Goal: Navigation & Orientation: Find specific page/section

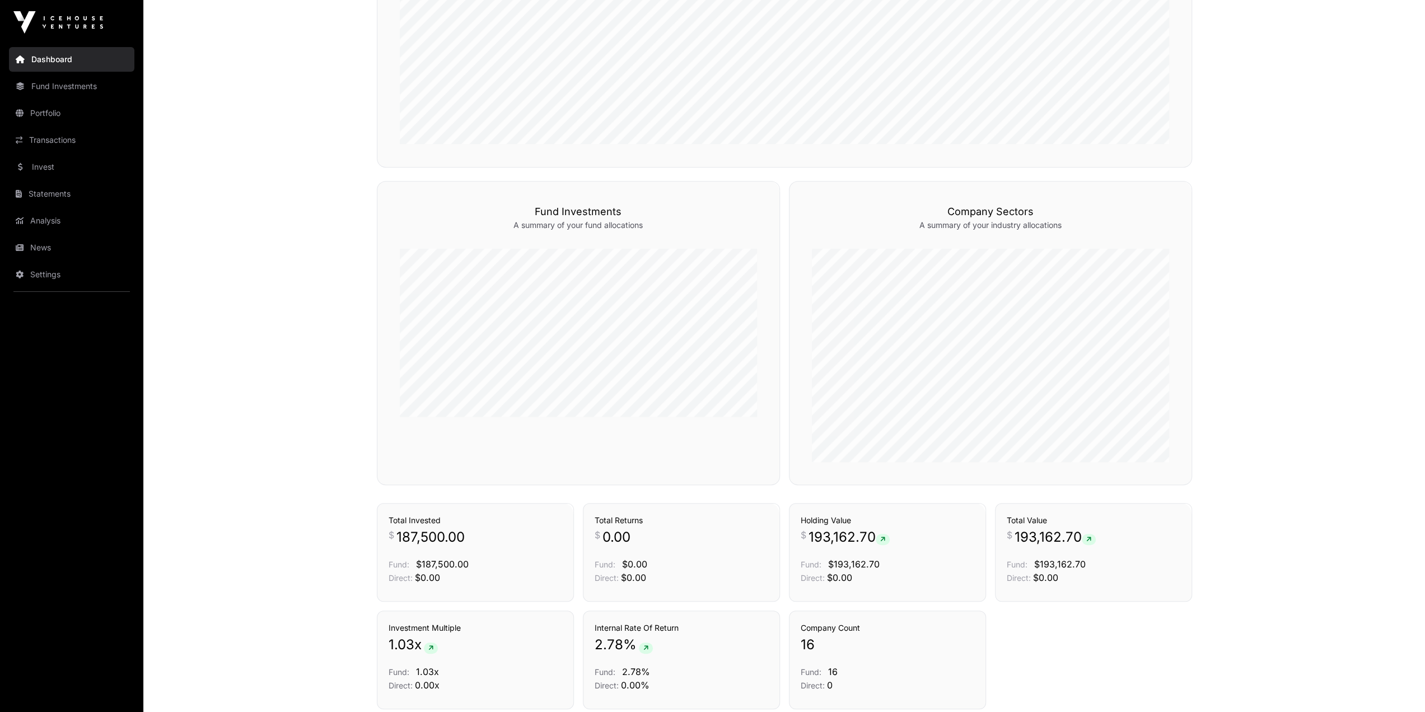
scroll to position [650, 0]
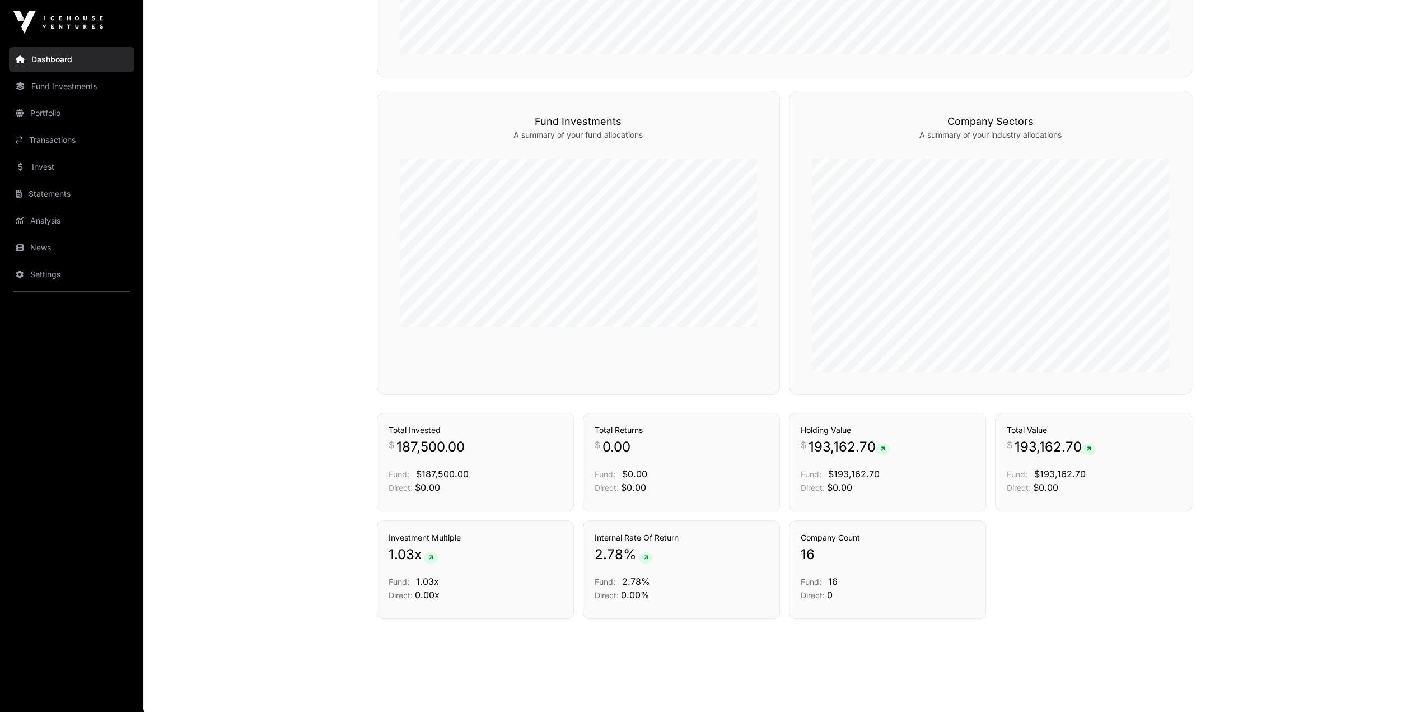
click at [50, 112] on link "Portfolio" at bounding box center [71, 113] width 125 height 25
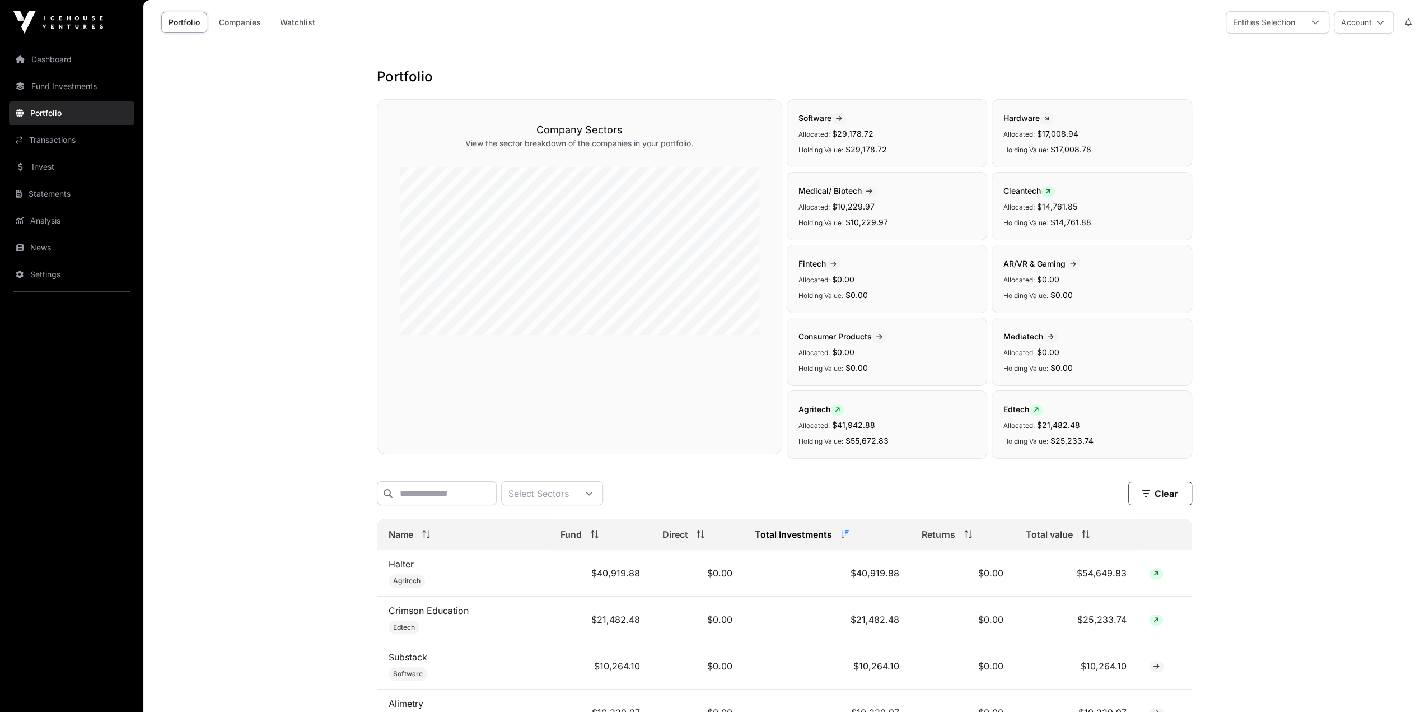
click at [72, 85] on link "Fund Investments" at bounding box center [71, 86] width 125 height 25
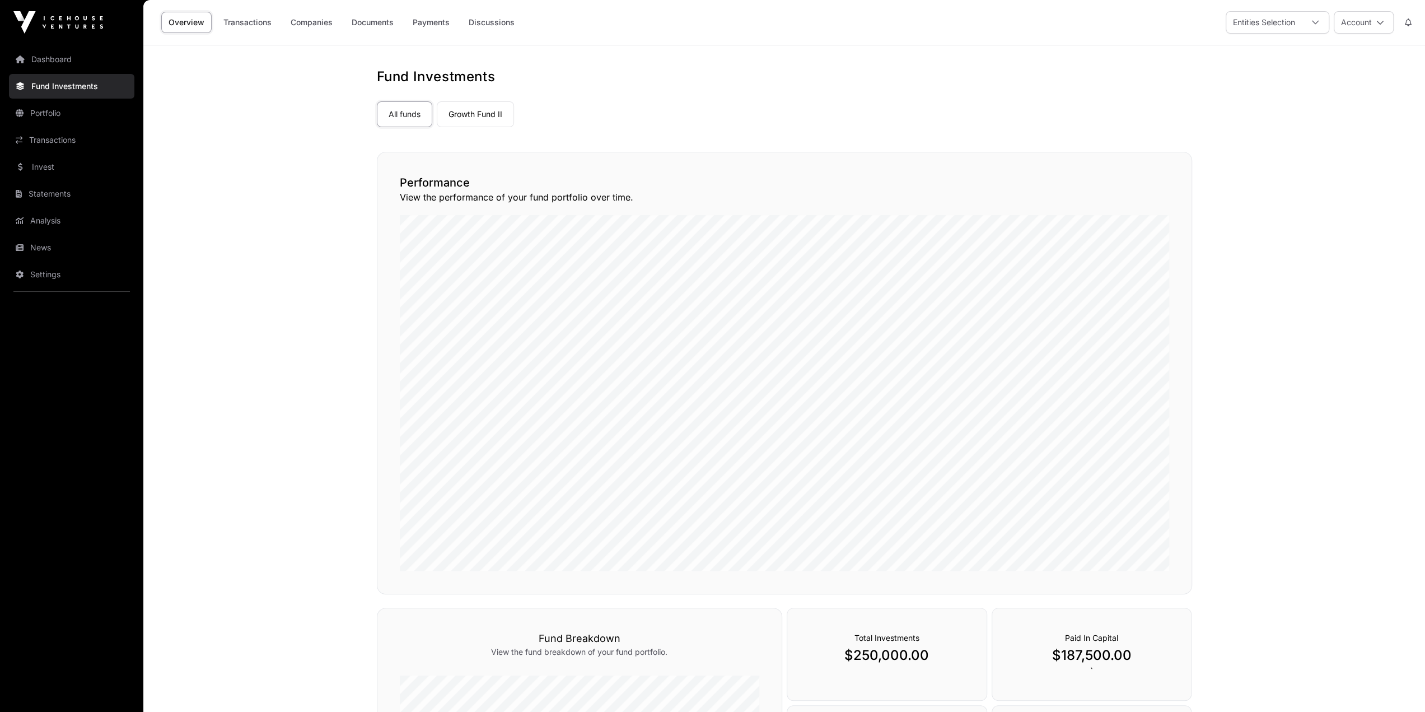
click at [490, 16] on link "Discussions" at bounding box center [491, 22] width 60 height 21
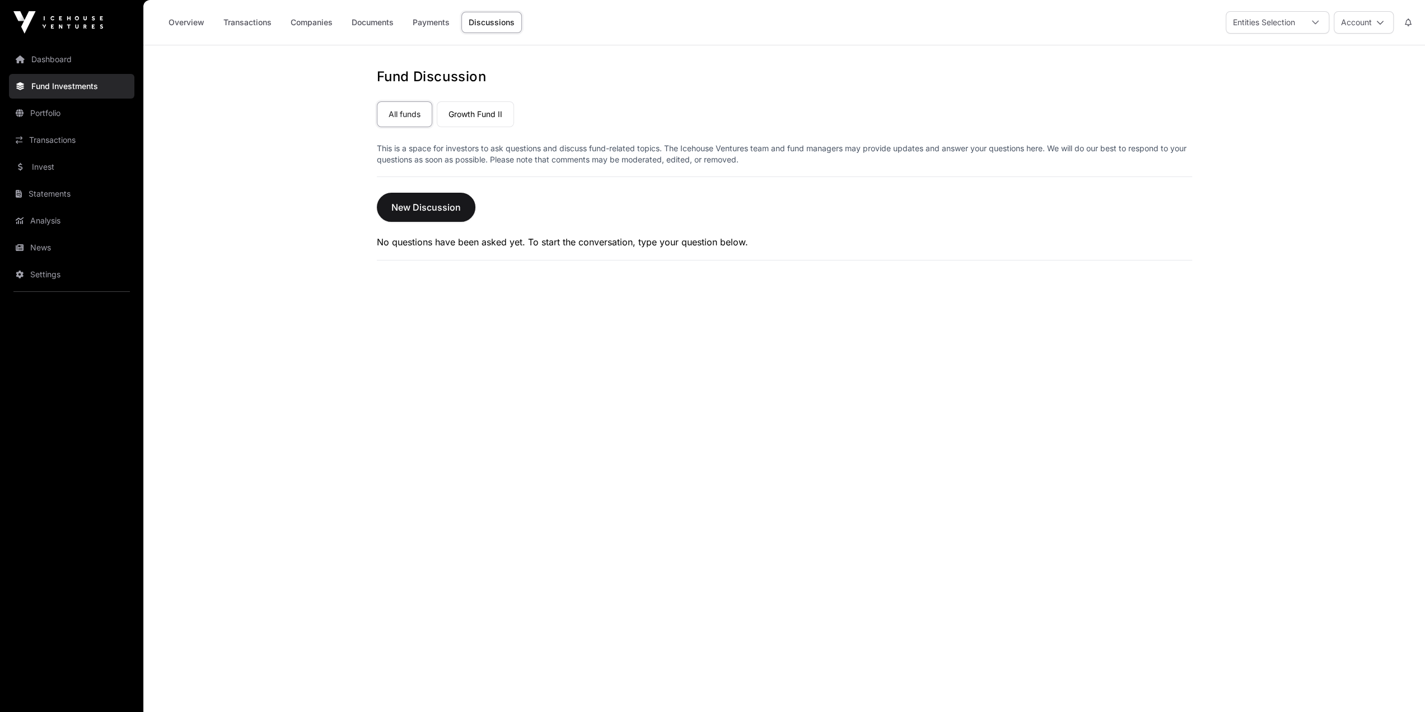
click at [438, 21] on link "Payments" at bounding box center [431, 22] width 52 height 21
